Goal: Communication & Community: Ask a question

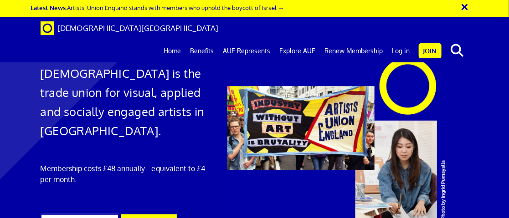
scroll to position [547, 0]
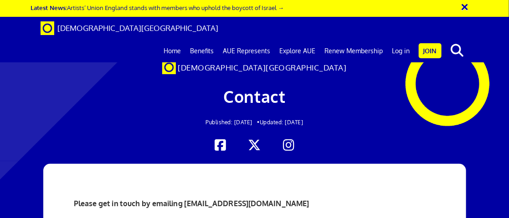
scroll to position [1003, 0]
click at [464, 6] on button "×" at bounding box center [471, 5] width 23 height 15
